Goal: Information Seeking & Learning: Find specific fact

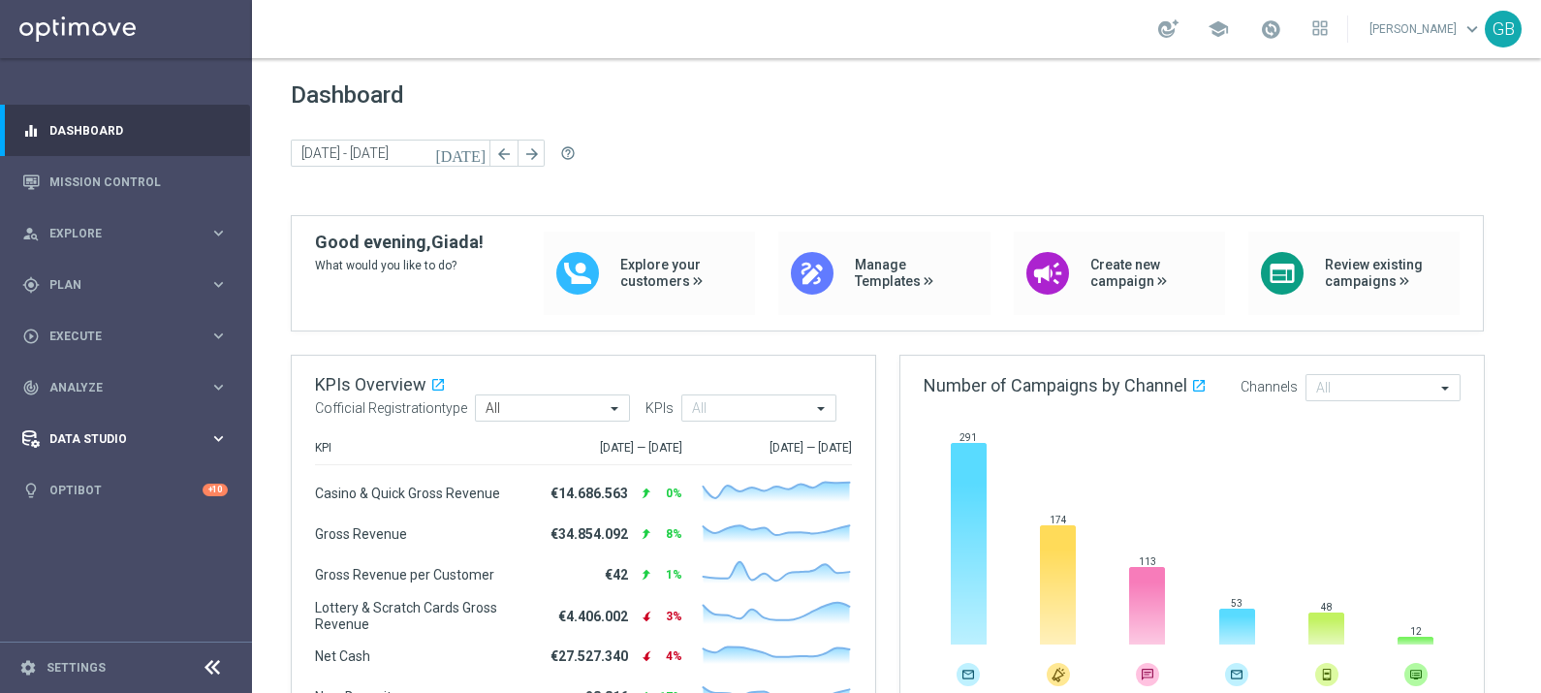
click at [81, 442] on span "Data Studio" at bounding box center [129, 439] width 160 height 12
click at [81, 480] on link "Attributes" at bounding box center [125, 479] width 151 height 16
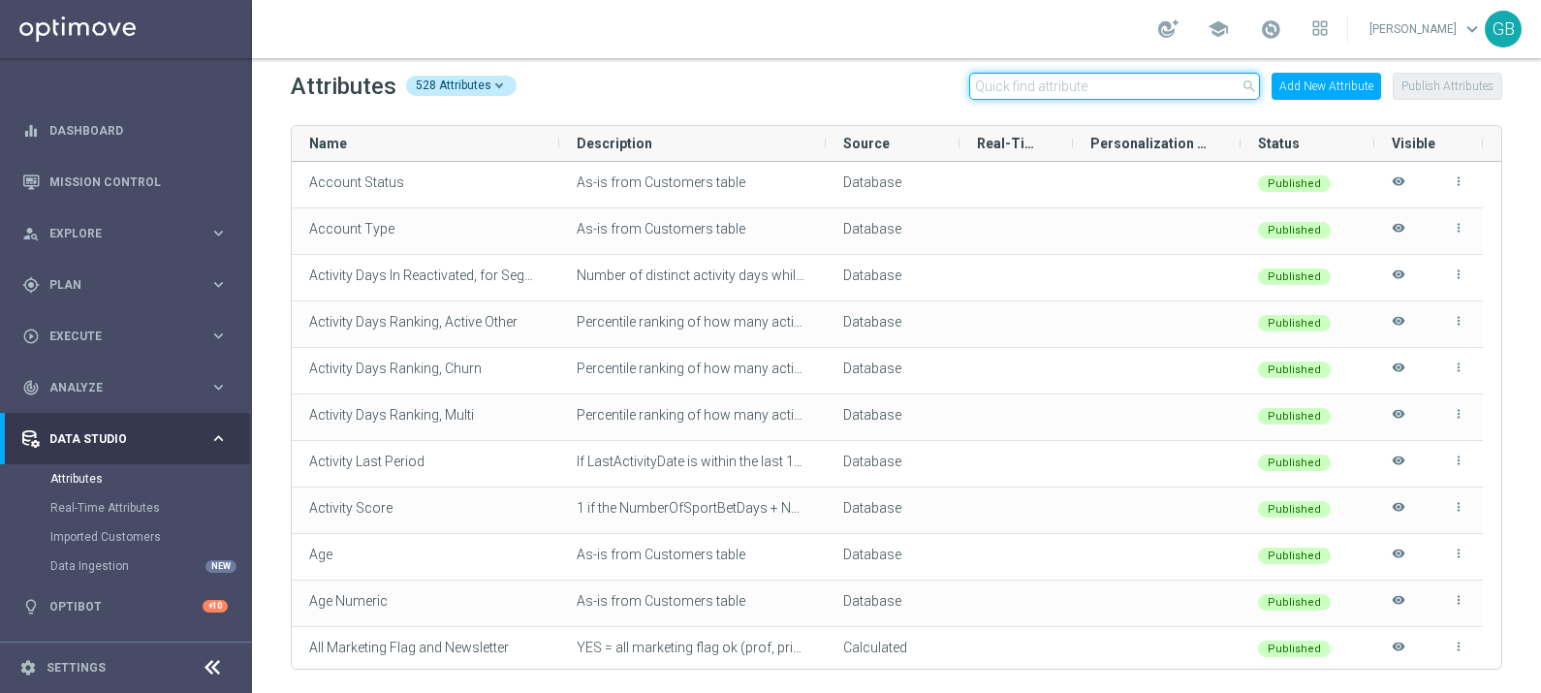
click at [1009, 89] on input "text" at bounding box center [1114, 86] width 291 height 27
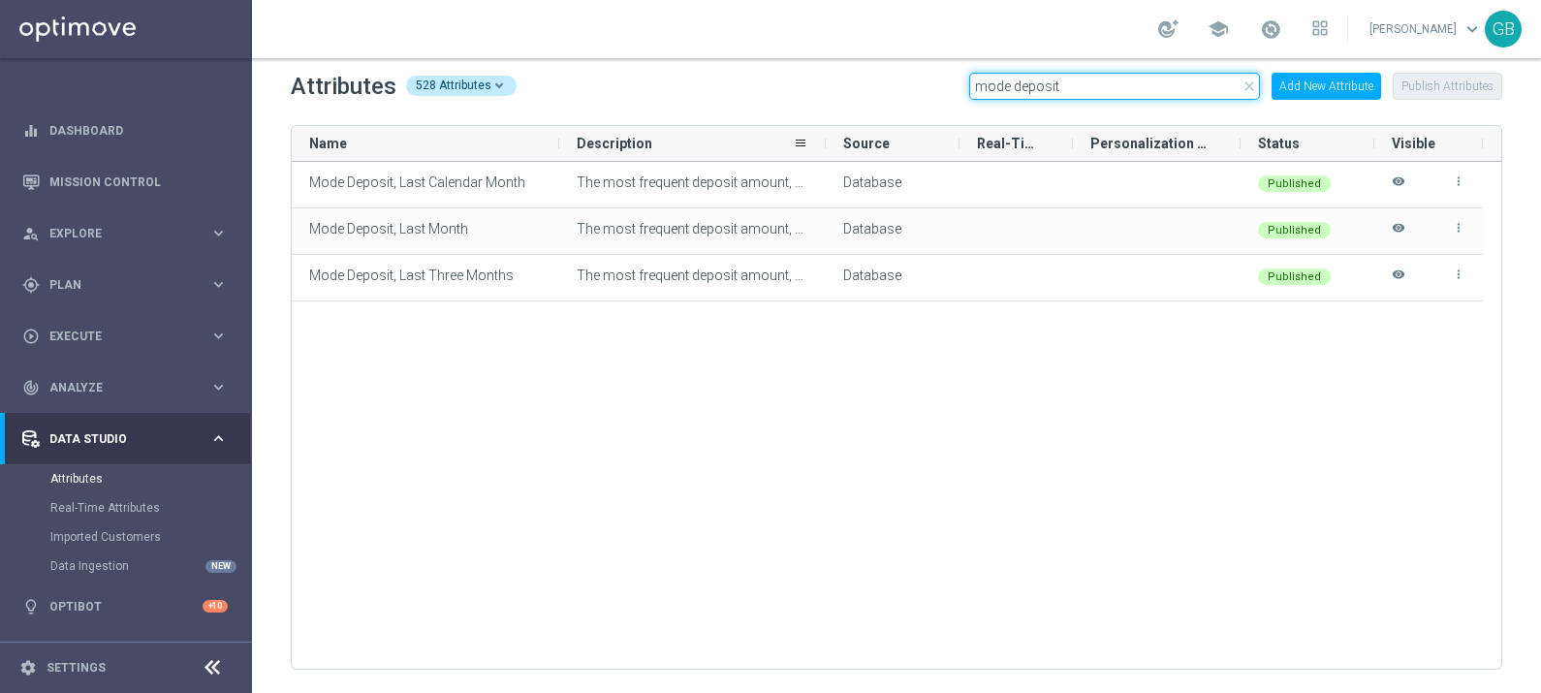
type input "mode deposit"
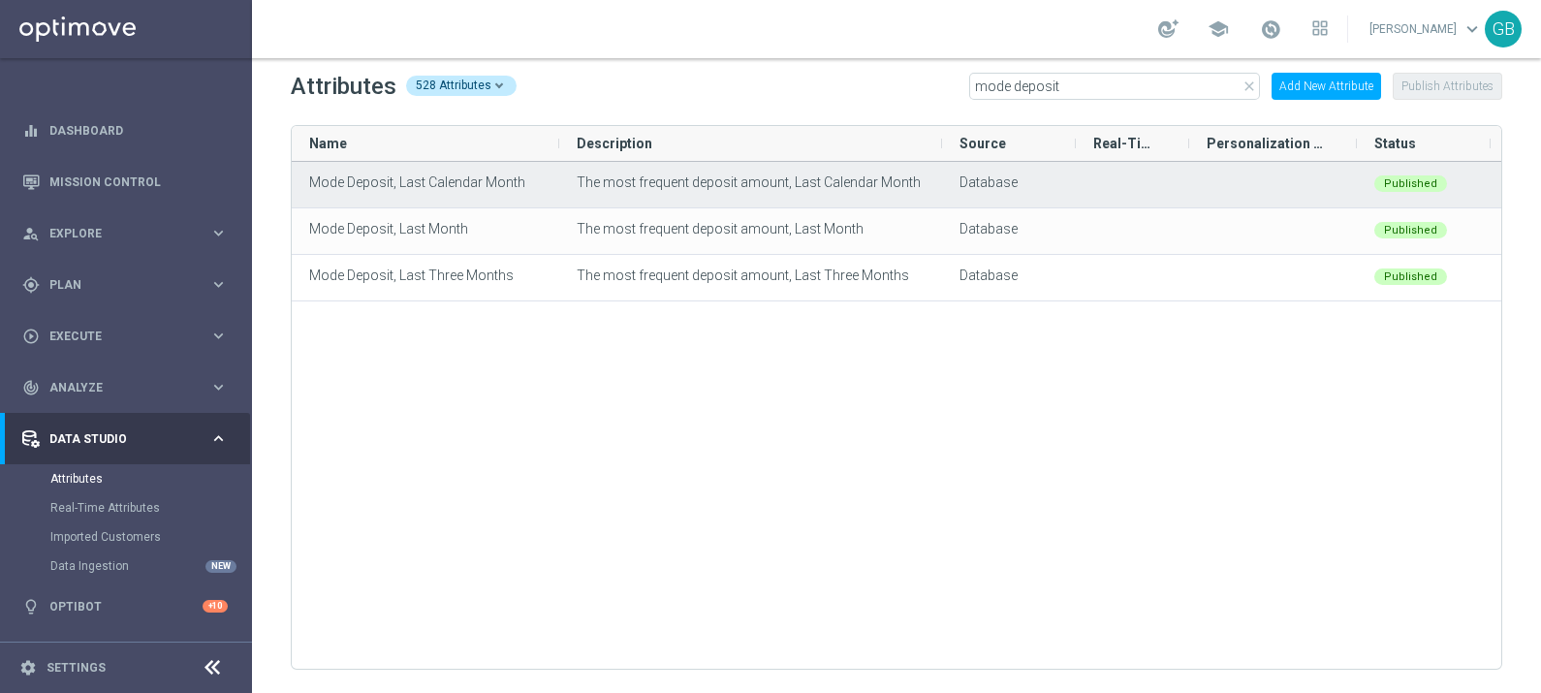
drag, startPoint x: 824, startPoint y: 145, endPoint x: 890, endPoint y: 169, distance: 69.9
click at [907, 167] on div "Name Description Source" at bounding box center [897, 397] width 1210 height 543
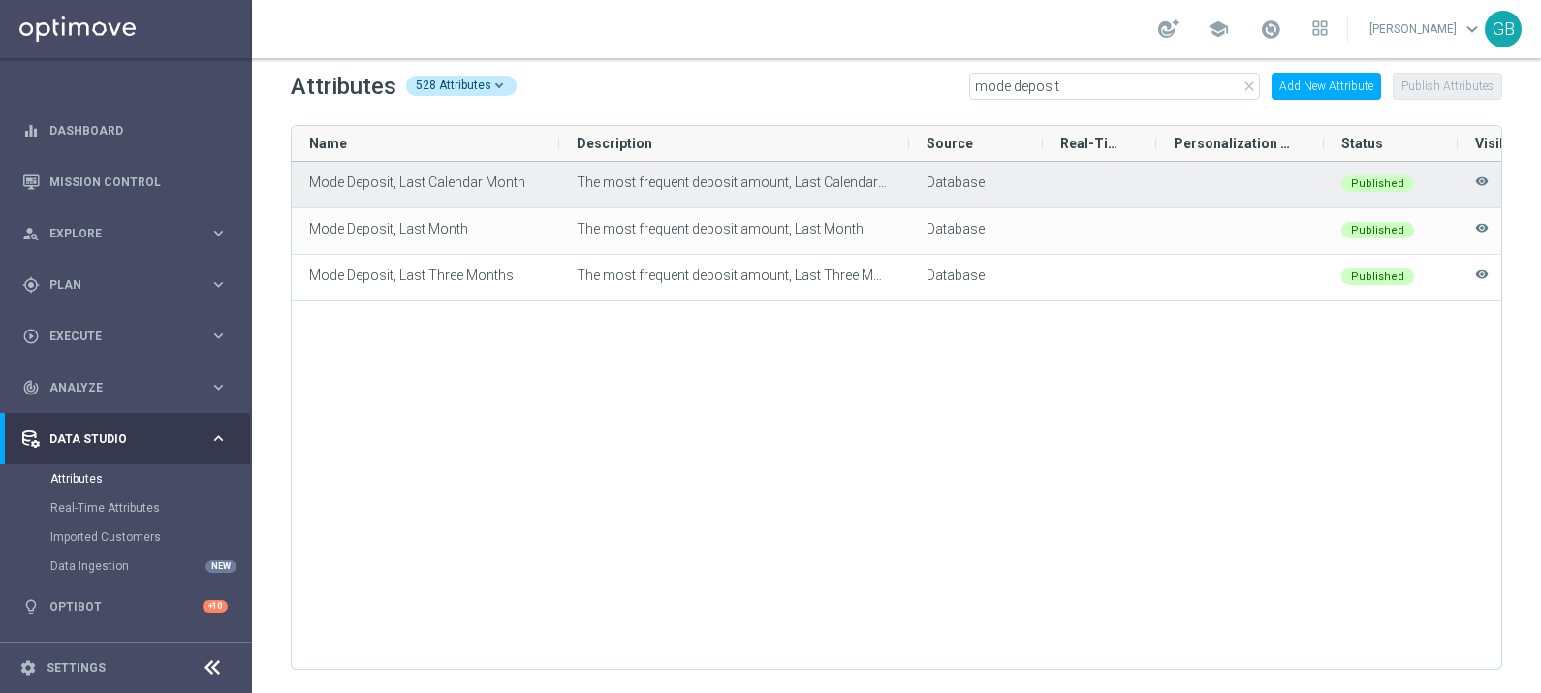
drag, startPoint x: 848, startPoint y: 170, endPoint x: 818, endPoint y: 162, distance: 31.0
click at [818, 162] on div "The most frequent deposit amount, Last Calendar Month" at bounding box center [734, 185] width 350 height 46
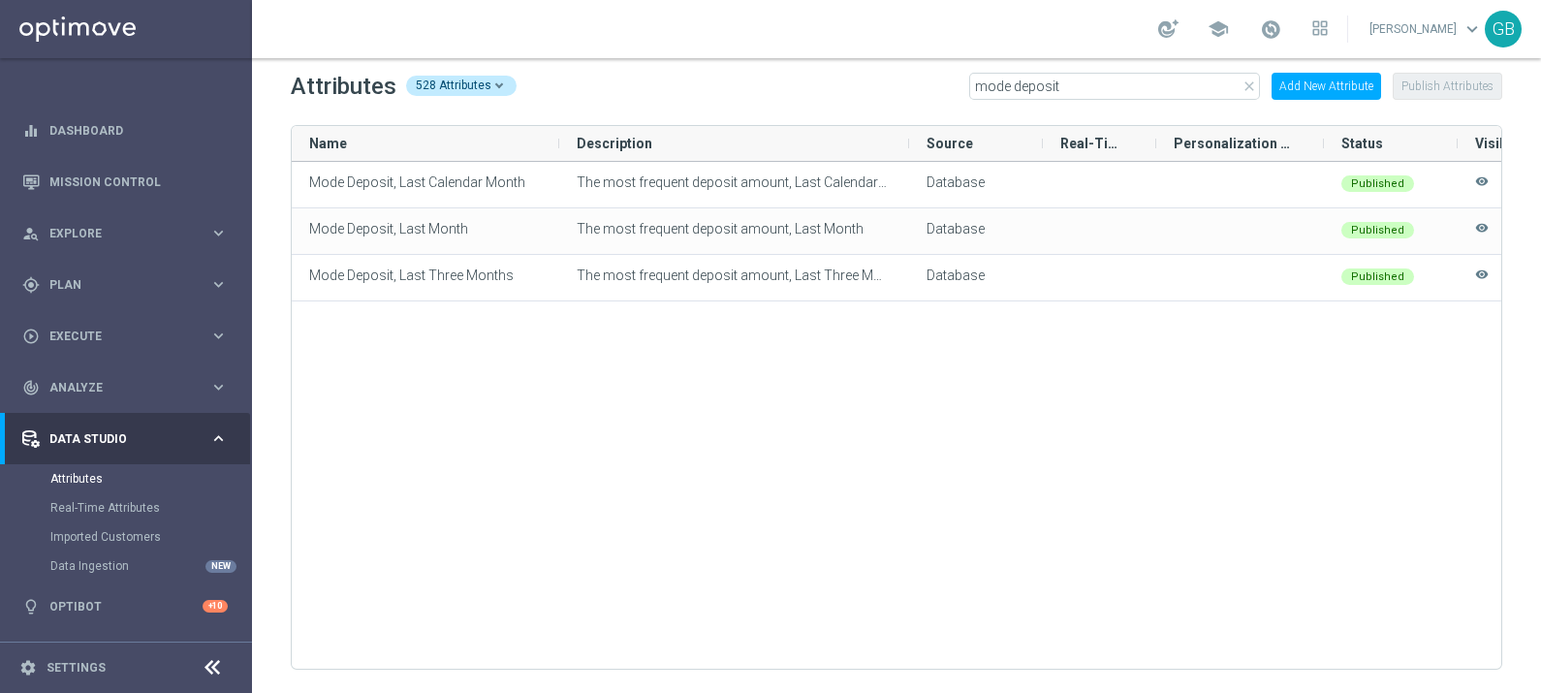
click at [1255, 89] on icon "close" at bounding box center [1250, 87] width 16 height 16
